Goal: Information Seeking & Learning: Learn about a topic

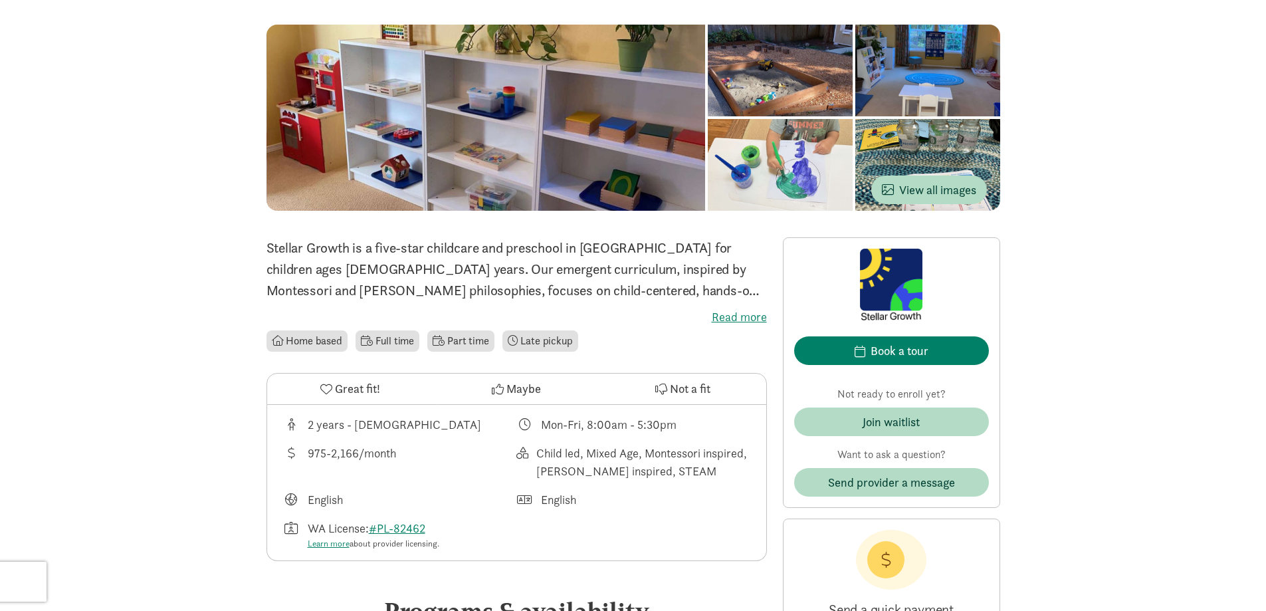
scroll to position [175, 0]
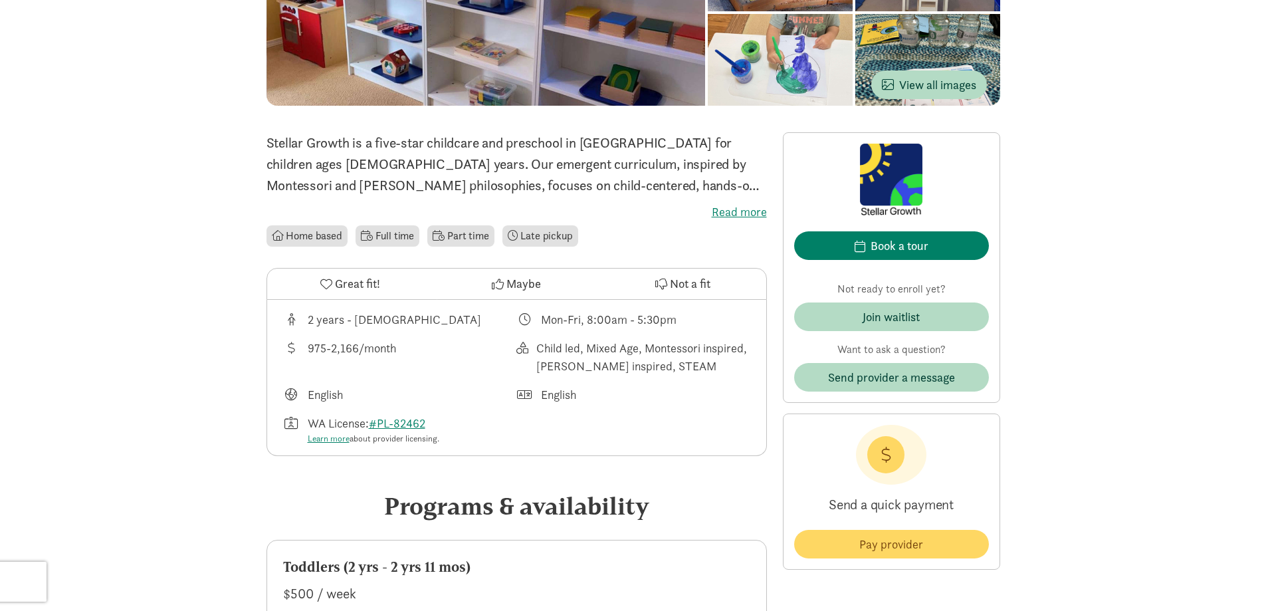
click at [417, 320] on div "2 years - 6 years old" at bounding box center [400, 319] width 234 height 18
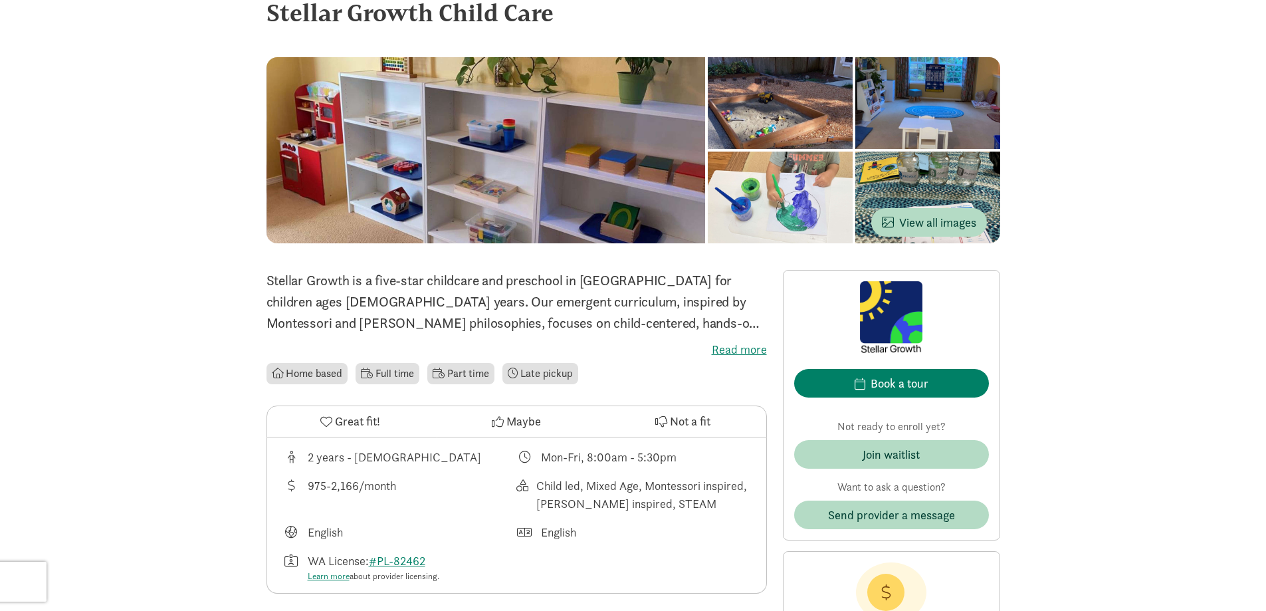
scroll to position [0, 0]
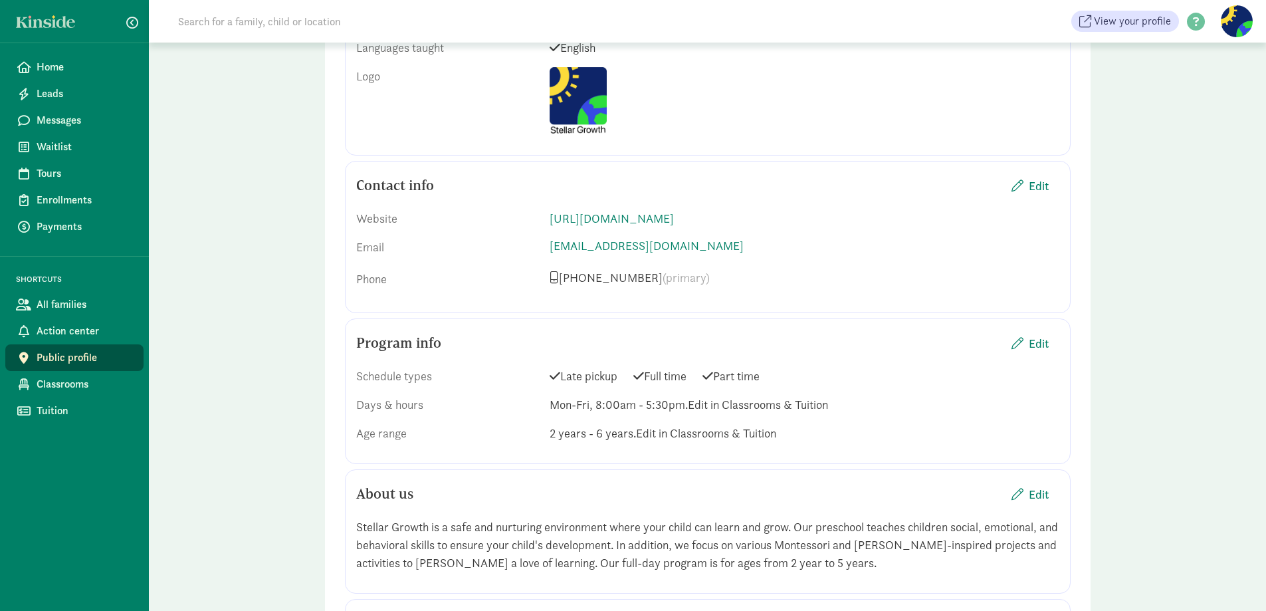
scroll to position [949, 0]
click at [1042, 333] on span "Edit" at bounding box center [1039, 342] width 20 height 18
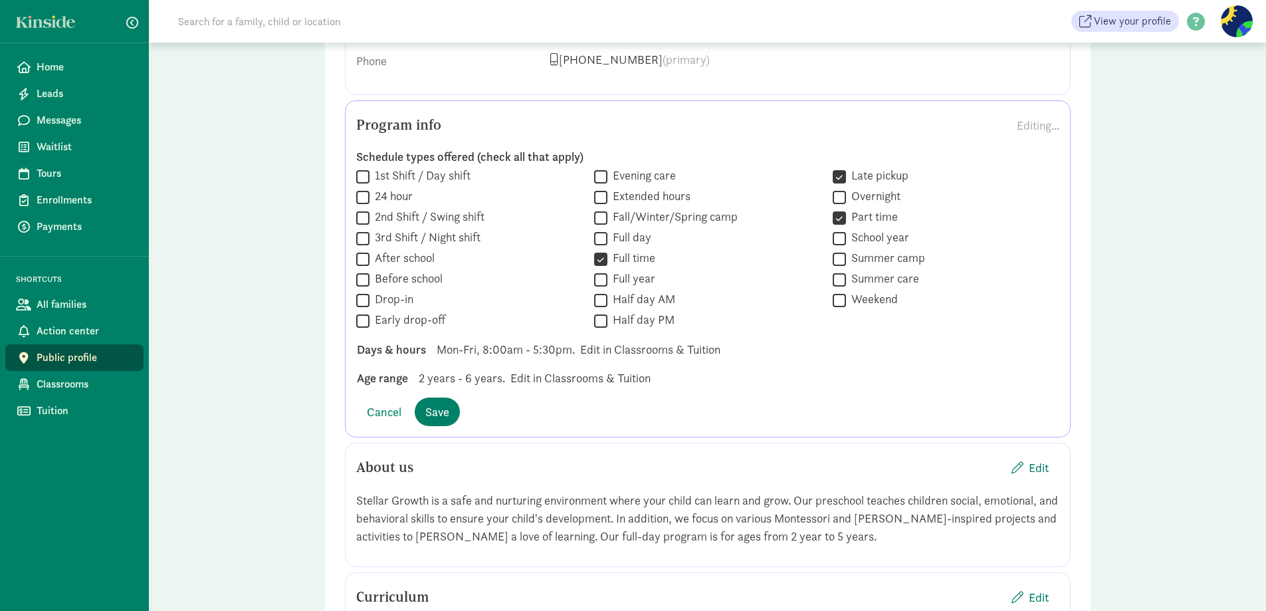
scroll to position [1175, 0]
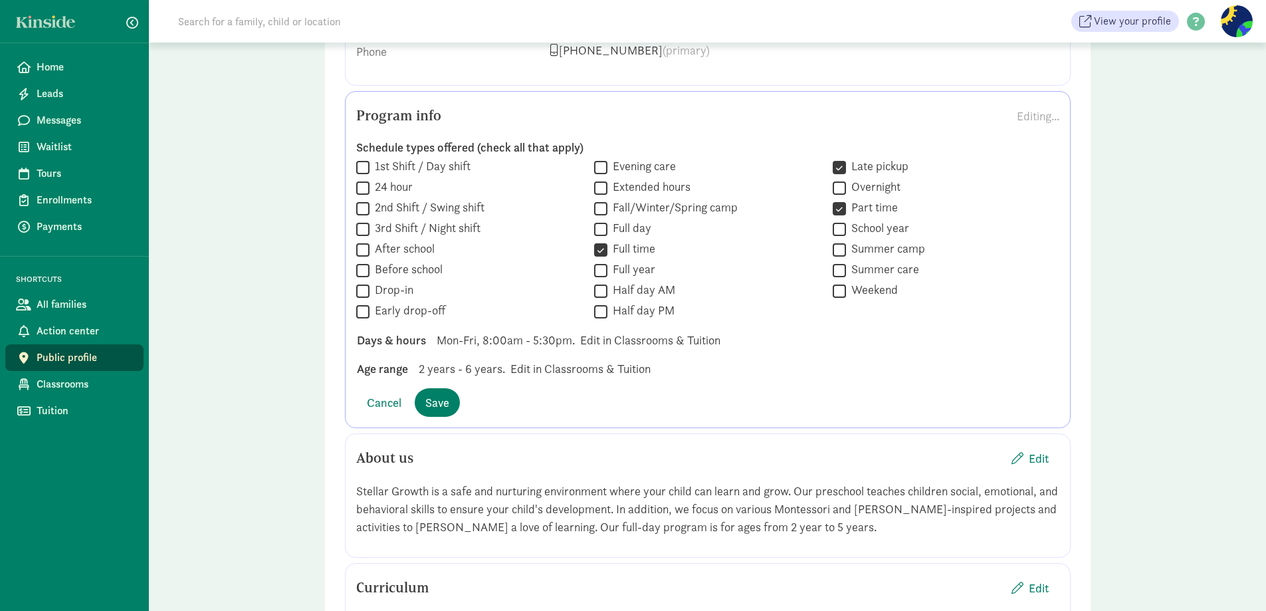
click at [681, 360] on div "Days & hours Mon-Fri, 8:00am - 5:30pm. Edit in Classrooms & Tuition" at bounding box center [707, 369] width 723 height 18
click at [583, 360] on div "Days & hours Mon-Fri, 8:00am - 5:30pm. Edit in Classrooms & Tuition" at bounding box center [707, 369] width 723 height 18
click at [548, 331] on span "Mon-Fri, 8:00am - 5:30pm." at bounding box center [506, 340] width 138 height 18
click at [542, 331] on span "Mon-Fri, 8:00am - 5:30pm." at bounding box center [506, 340] width 138 height 18
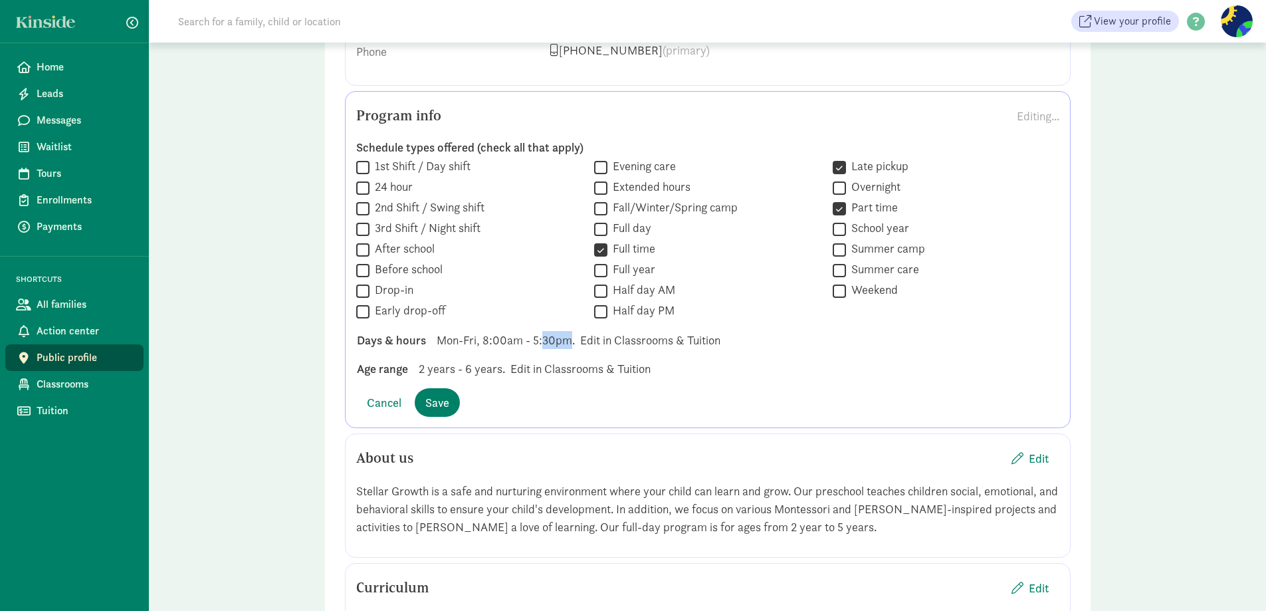
click at [542, 331] on span "Mon-Fri, 8:00am - 5:30pm." at bounding box center [506, 340] width 138 height 18
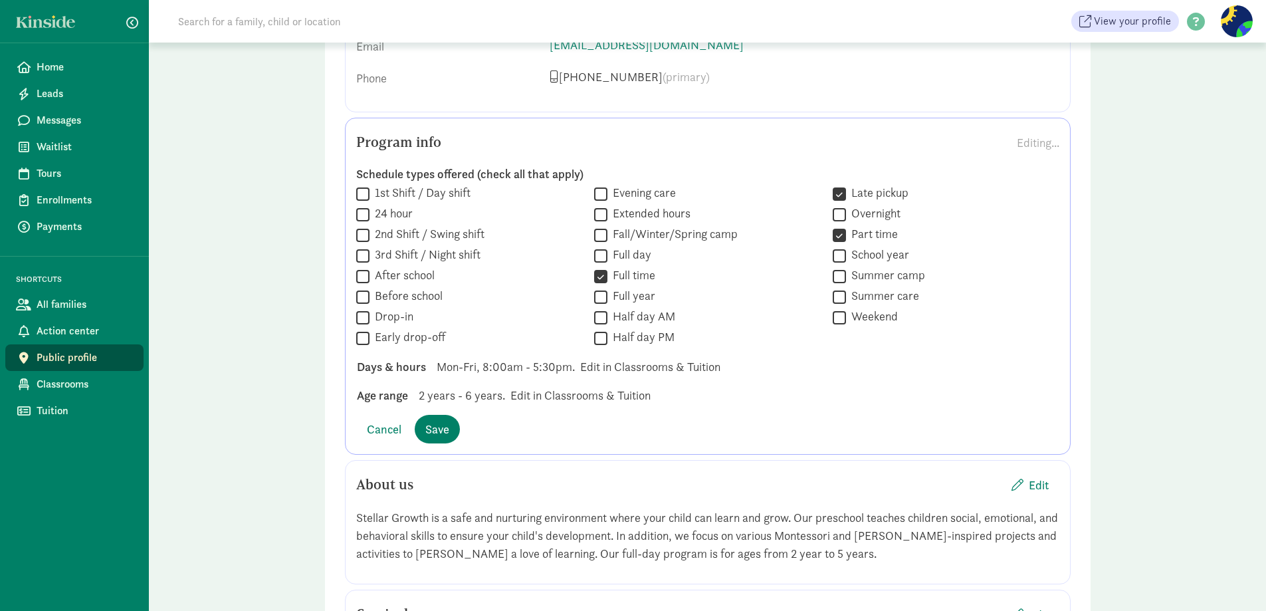
scroll to position [1146, 0]
click at [394, 423] on span "Cancel" at bounding box center [384, 432] width 35 height 18
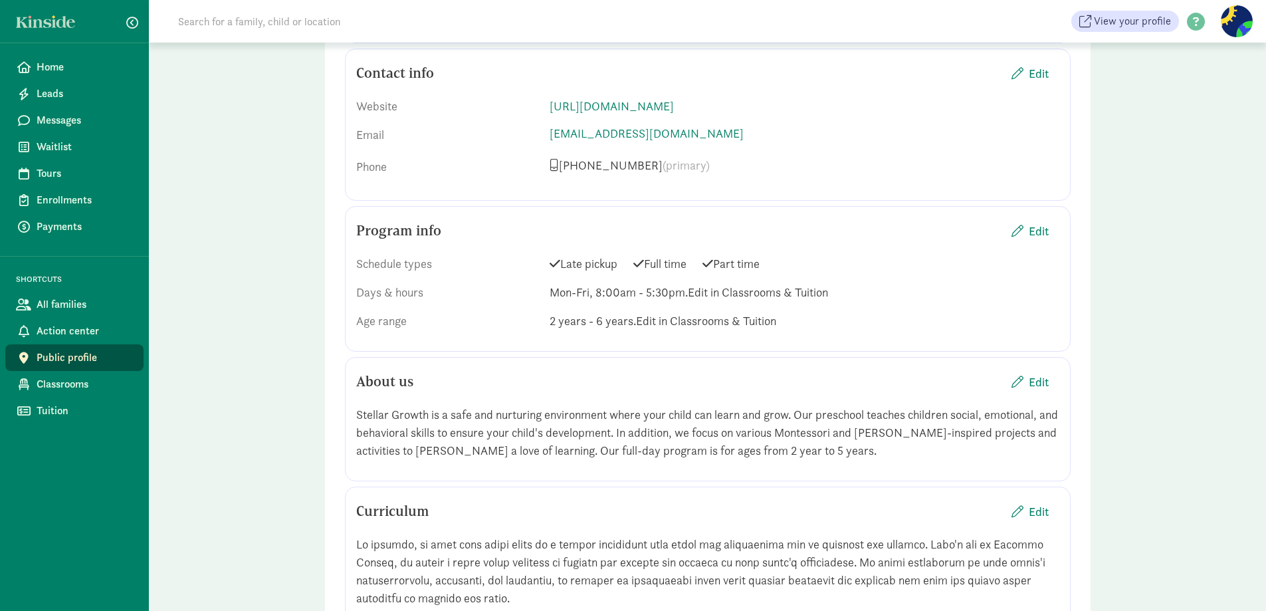
scroll to position [1056, 0]
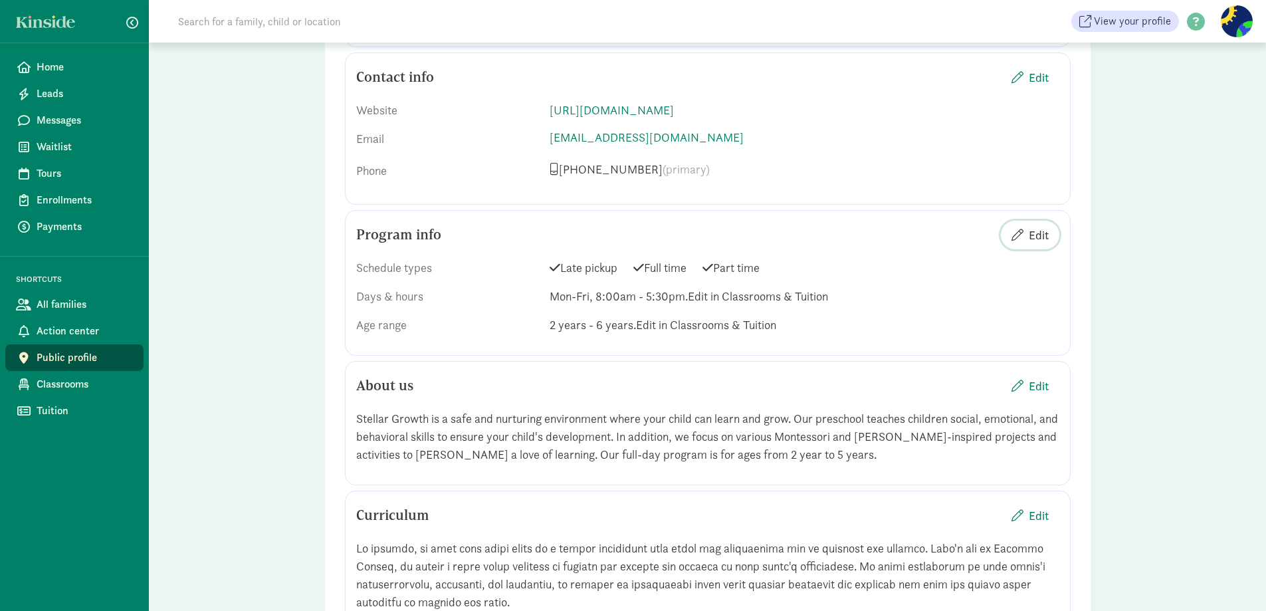
click at [1040, 226] on span "Edit" at bounding box center [1039, 235] width 20 height 18
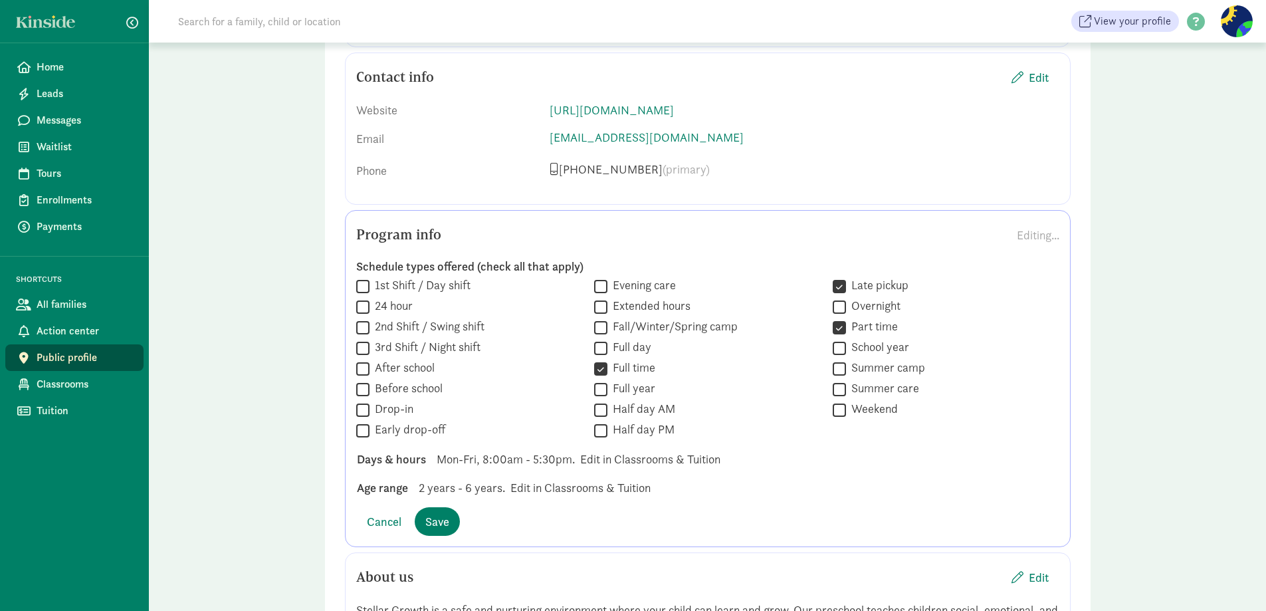
click at [362, 401] on input "Drop-in" at bounding box center [362, 410] width 13 height 18
checkbox input "false"
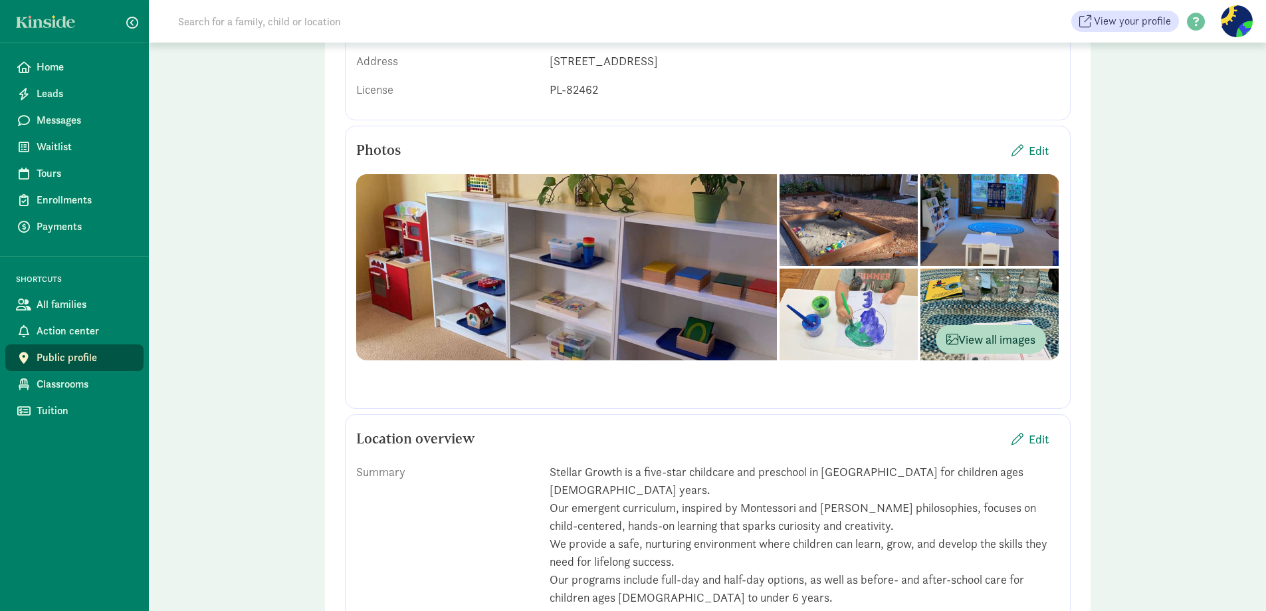
scroll to position [0, 0]
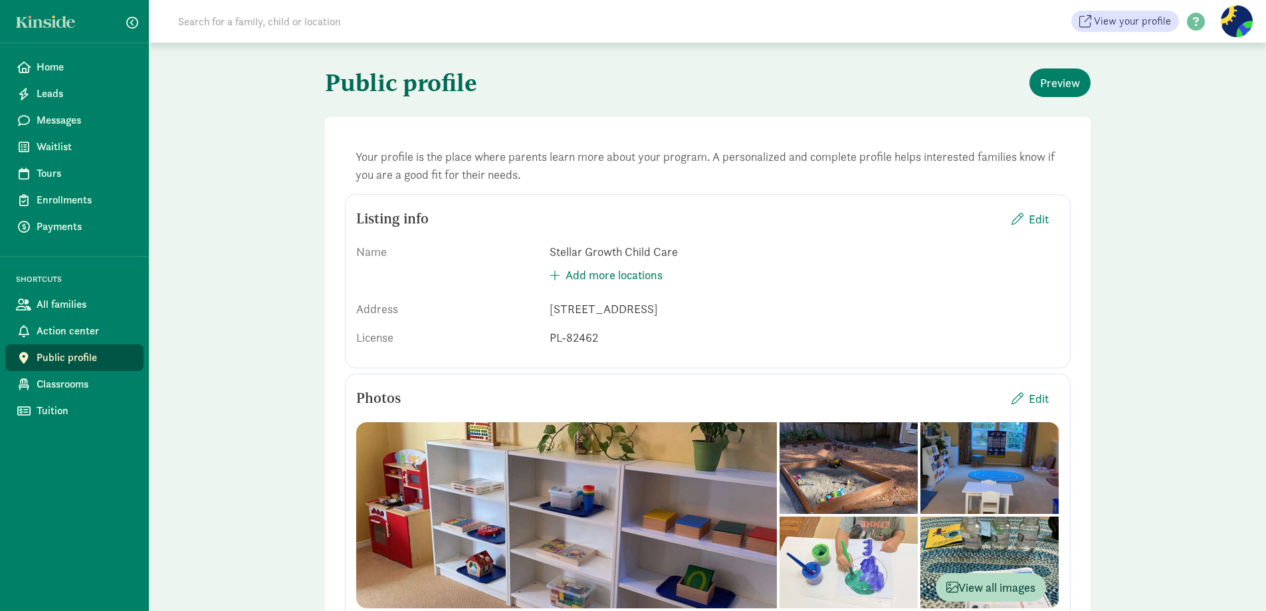
click at [667, 302] on div "22529 NE 23rd Ct, Sammamish, WA, 98074" at bounding box center [805, 309] width 510 height 18
click at [64, 203] on span "Enrollments" at bounding box center [85, 200] width 96 height 16
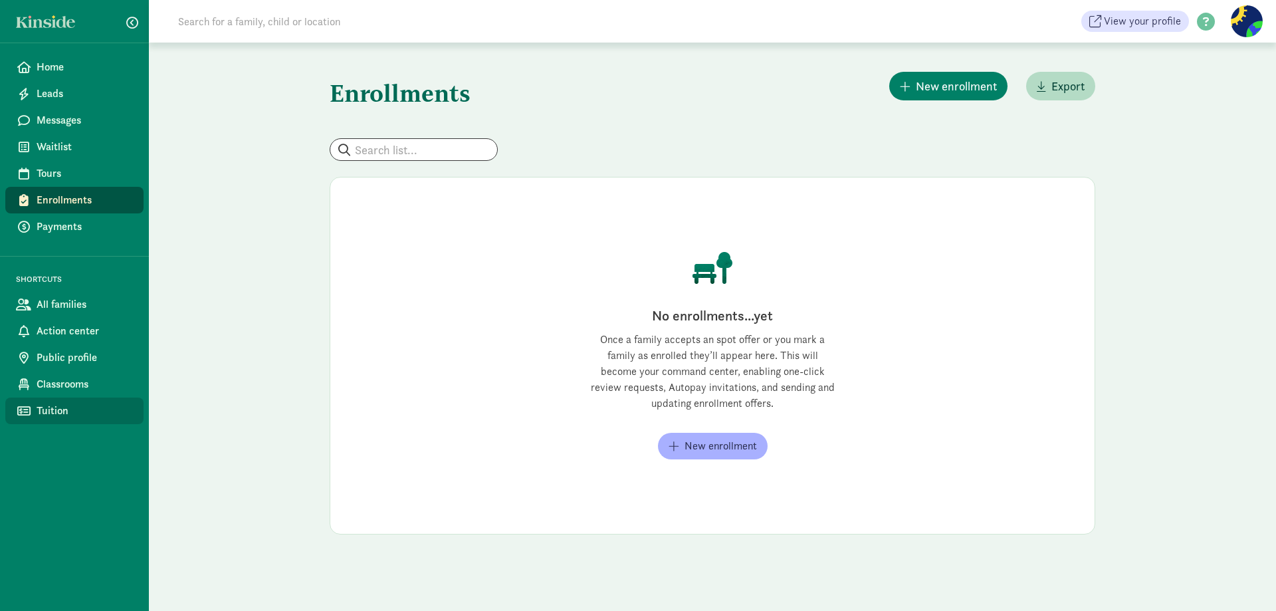
click at [55, 413] on span "Tuition" at bounding box center [85, 411] width 96 height 16
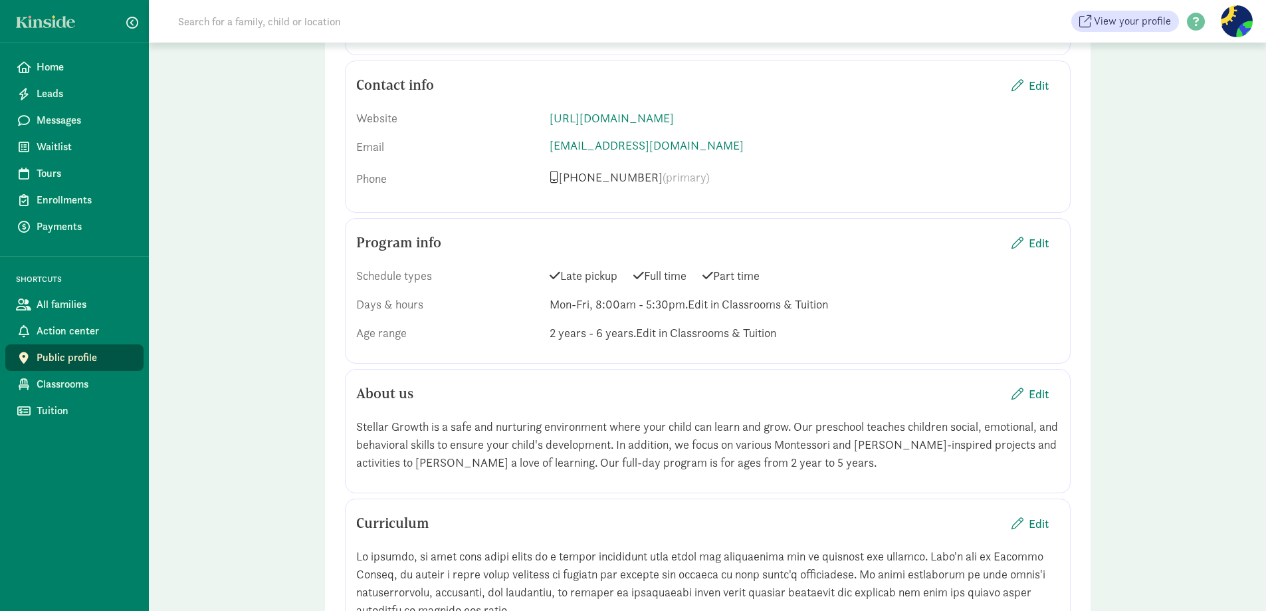
scroll to position [1046, 0]
click at [74, 385] on span "Classrooms" at bounding box center [85, 384] width 96 height 16
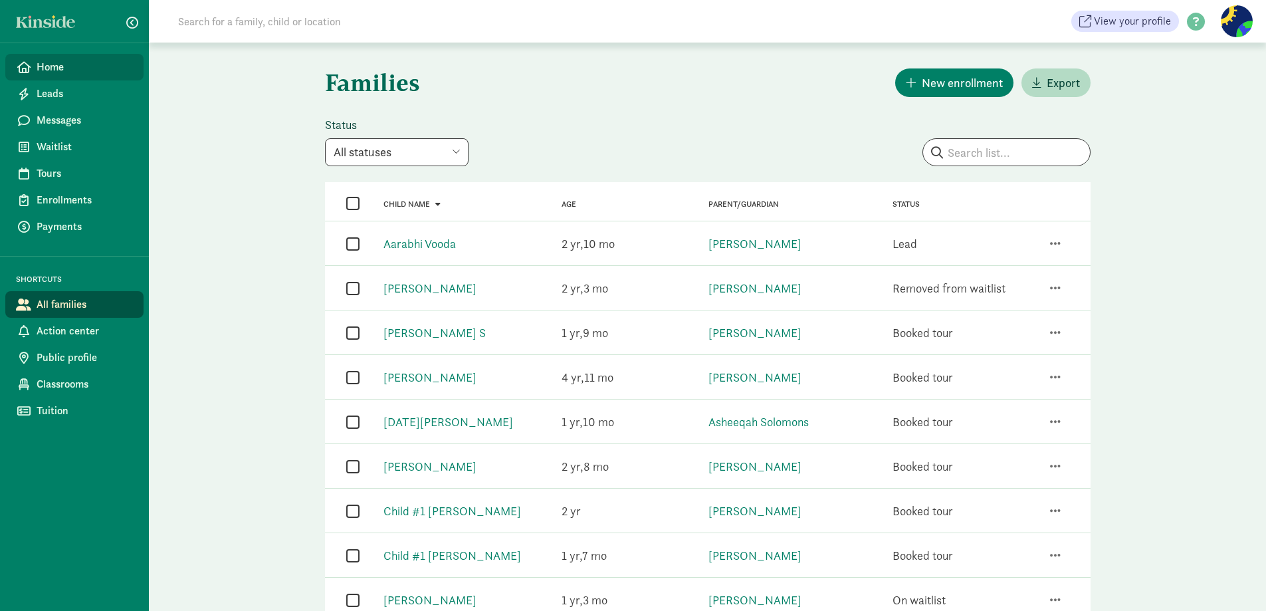
click at [54, 75] on link "Home" at bounding box center [74, 67] width 138 height 27
